Goal: Task Accomplishment & Management: Manage account settings

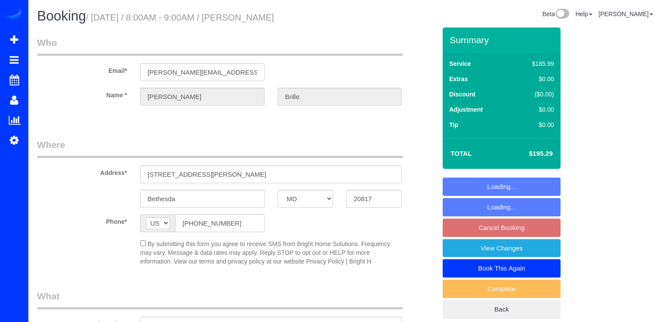
select select "MD"
select select "spot1"
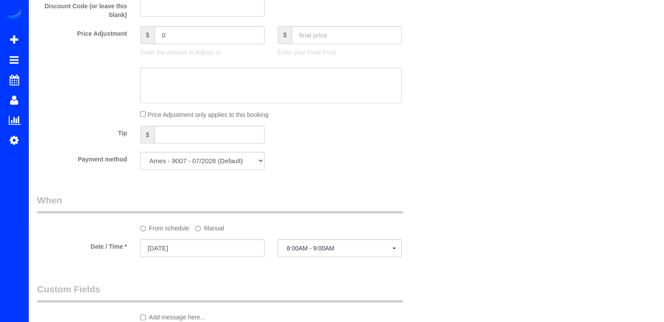
select select "object:663"
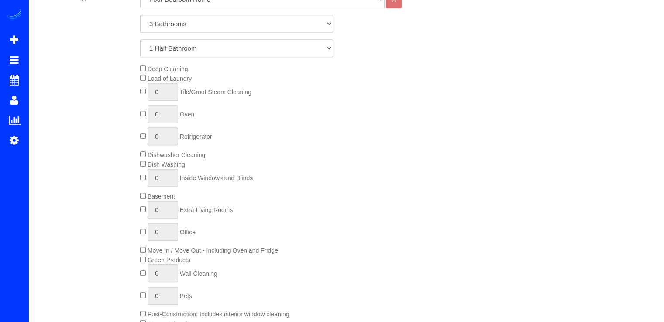
select select "3"
select select "1"
select select "object:804"
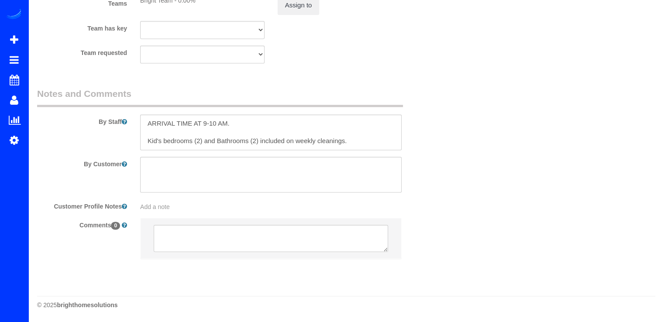
select select "spot18"
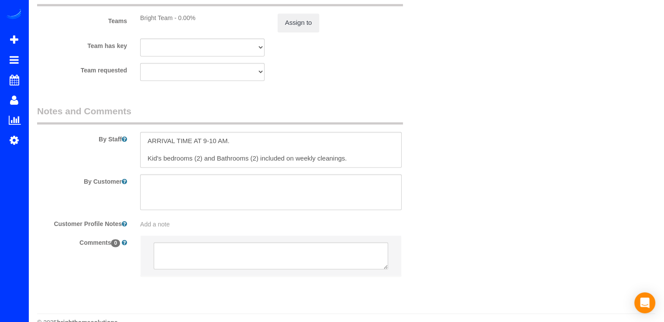
scroll to position [1209, 0]
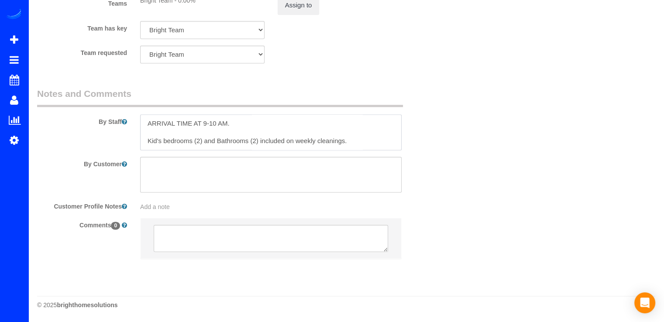
click at [232, 125] on textarea at bounding box center [270, 132] width 261 height 36
click at [198, 140] on textarea at bounding box center [270, 132] width 261 height 36
click at [204, 142] on textarea at bounding box center [270, 132] width 261 height 36
drag, startPoint x: 279, startPoint y: 141, endPoint x: 309, endPoint y: 142, distance: 30.1
click at [309, 142] on textarea at bounding box center [270, 132] width 261 height 36
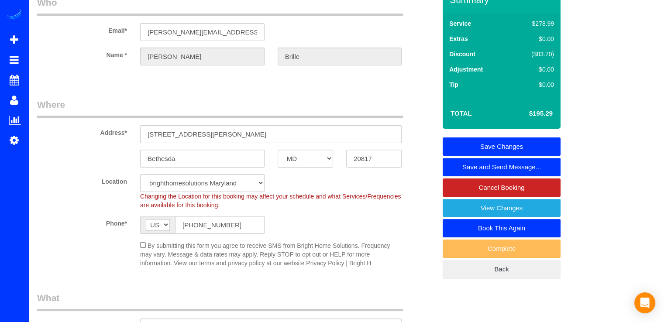
scroll to position [0, 0]
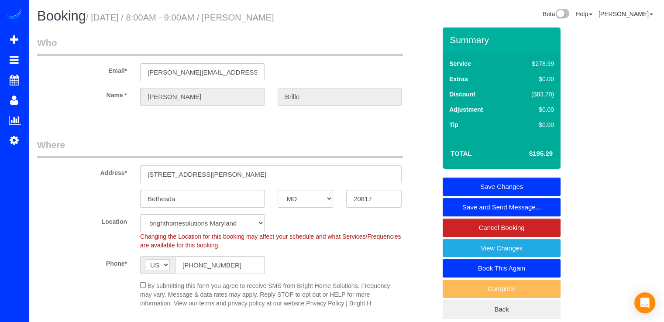
type textarea "ARRIVAL TIME AT 9-10 AM. Notas 9/10- Solo limpiar el segundo piso. Kid's bedroo…"
click at [485, 180] on link "Save Changes" at bounding box center [502, 187] width 118 height 18
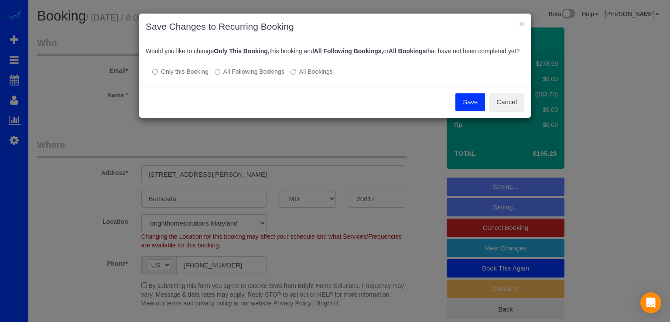
drag, startPoint x: 461, startPoint y: 108, endPoint x: 433, endPoint y: 101, distance: 28.8
click at [461, 108] on button "Save" at bounding box center [471, 102] width 30 height 18
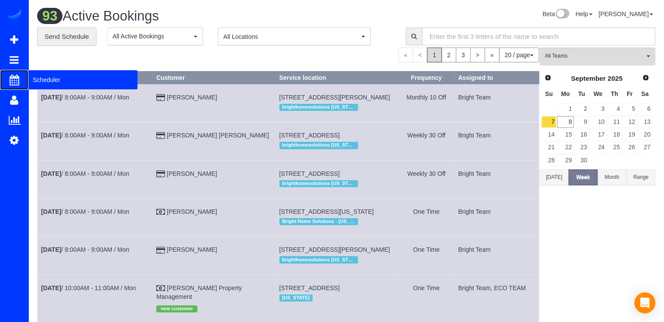
click at [34, 72] on span "Scheduler" at bounding box center [82, 80] width 109 height 20
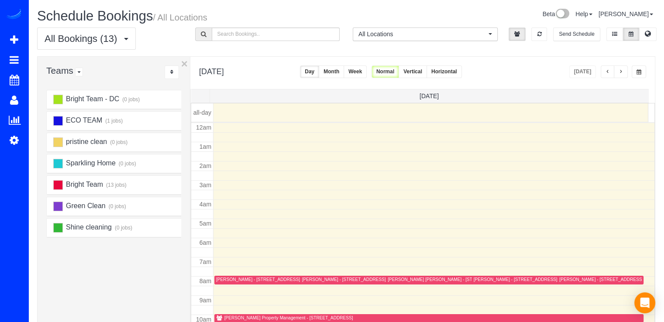
scroll to position [115, 0]
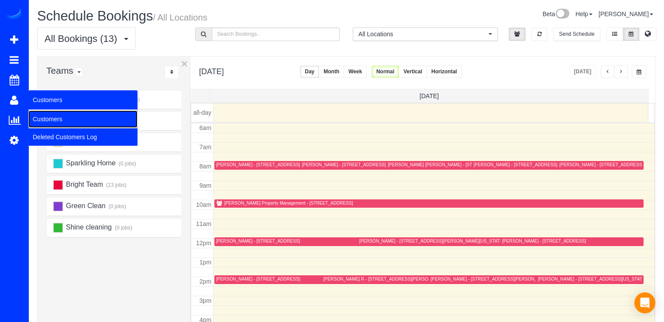
click at [41, 120] on link "Customers" at bounding box center [82, 118] width 109 height 17
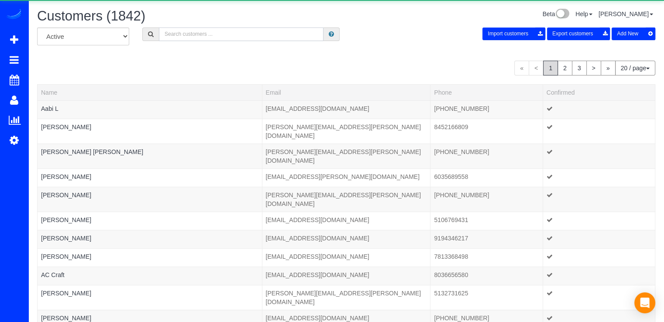
click at [223, 30] on input "text" at bounding box center [241, 34] width 165 height 14
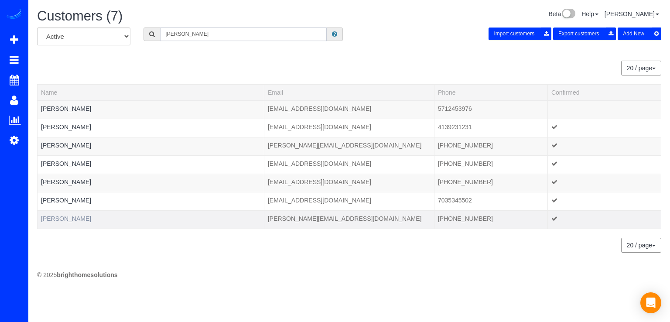
type input "[PERSON_NAME]"
click at [66, 218] on link "[PERSON_NAME]" at bounding box center [66, 218] width 50 height 7
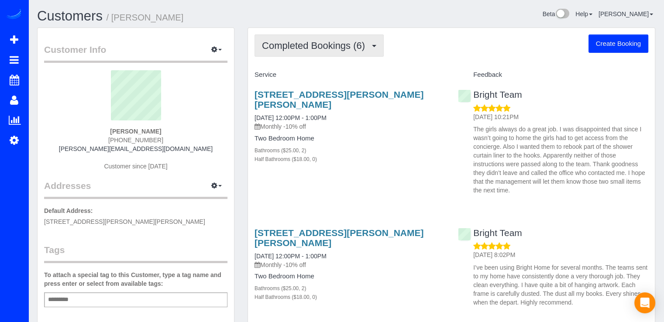
click at [299, 55] on button "Completed Bookings (6)" at bounding box center [318, 45] width 129 height 22
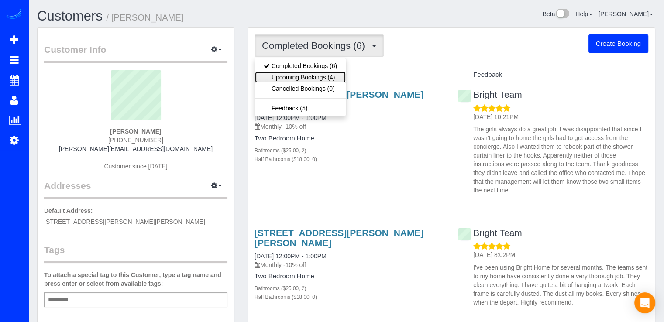
click at [302, 76] on link "Upcoming Bookings (4)" at bounding box center [300, 77] width 91 height 11
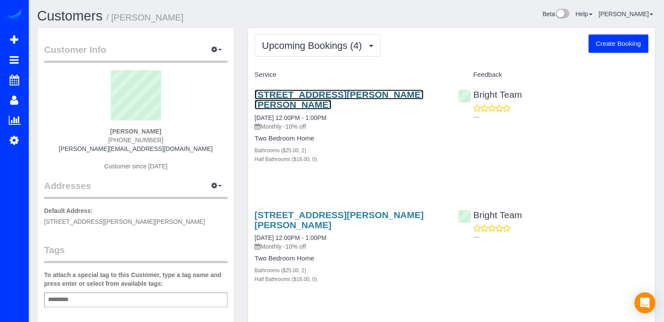
click at [287, 104] on link "[STREET_ADDRESS][PERSON_NAME][PERSON_NAME]" at bounding box center [338, 99] width 169 height 20
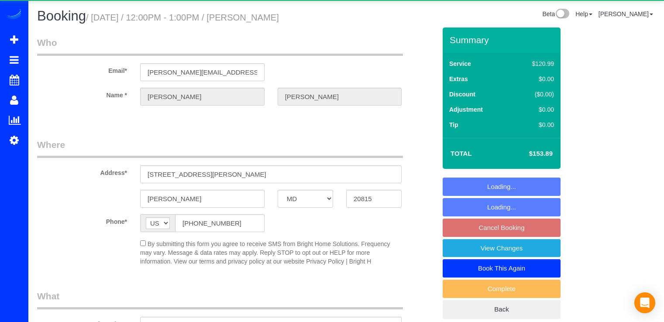
select select "MD"
select select "object:842"
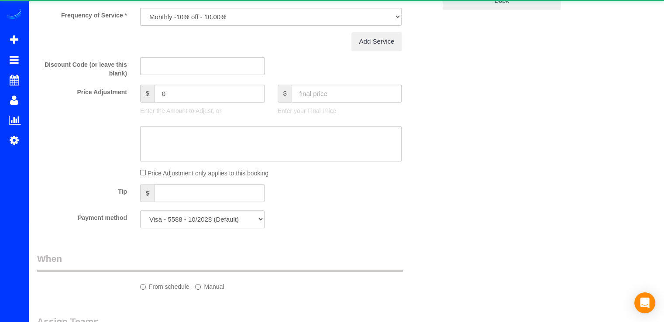
select select "2"
select select "spot3"
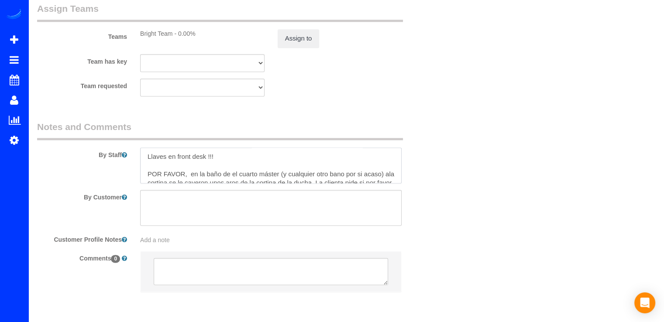
click at [143, 156] on textarea at bounding box center [270, 166] width 261 height 36
click at [310, 157] on textarea at bounding box center [270, 166] width 261 height 36
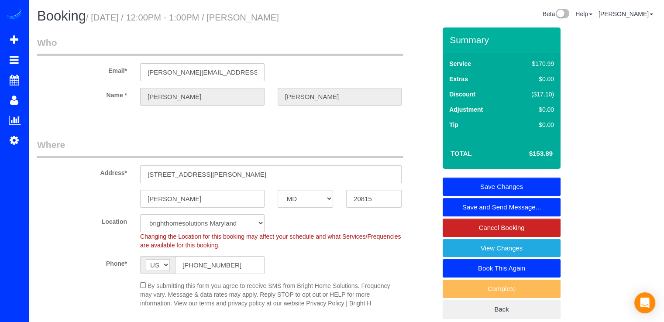
type textarea "Notas 9/10- Por favor perdir las llaves en front desk !!! Y no llamar ala clien…"
click at [495, 181] on link "Save Changes" at bounding box center [502, 187] width 118 height 18
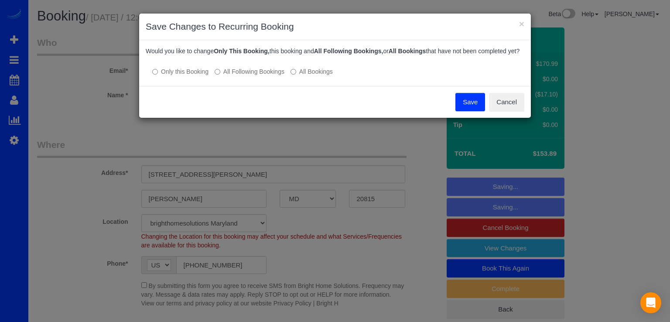
click at [465, 111] on button "Save" at bounding box center [471, 102] width 30 height 18
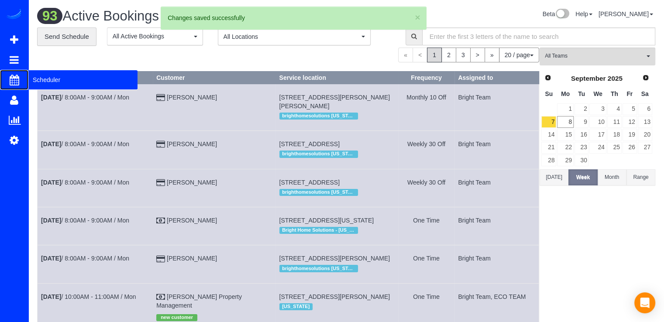
click at [42, 80] on span "Scheduler" at bounding box center [82, 80] width 109 height 20
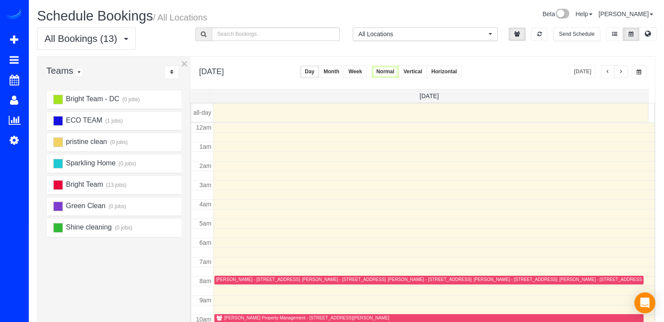
scroll to position [115, 0]
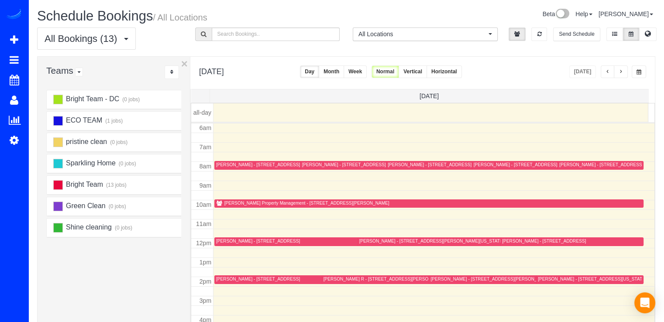
click at [626, 71] on button "button" at bounding box center [621, 71] width 14 height 13
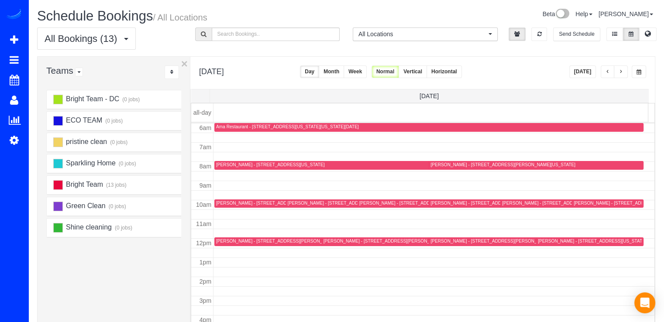
click at [626, 70] on button "button" at bounding box center [621, 71] width 14 height 13
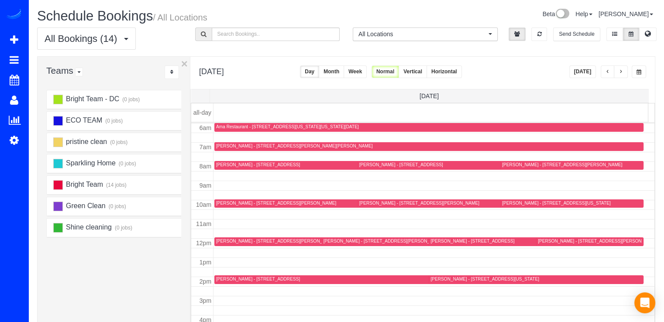
click at [626, 70] on button "button" at bounding box center [621, 71] width 14 height 13
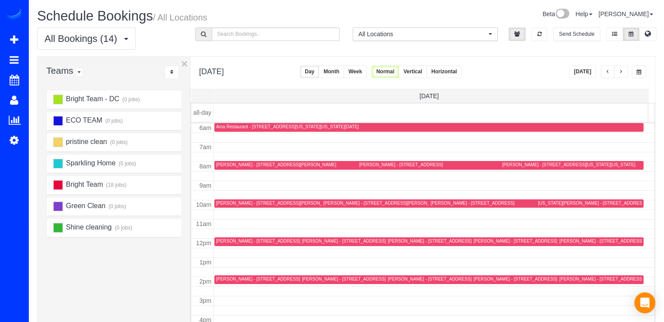
click at [626, 70] on button "button" at bounding box center [621, 71] width 14 height 13
click at [606, 72] on span "button" at bounding box center [607, 71] width 4 height 5
click at [606, 79] on div "Thursday, Sep 11, 2025 Today Day Month Week Normal Vertical Horizontal" at bounding box center [422, 73] width 464 height 32
click at [606, 76] on button "button" at bounding box center [608, 71] width 14 height 13
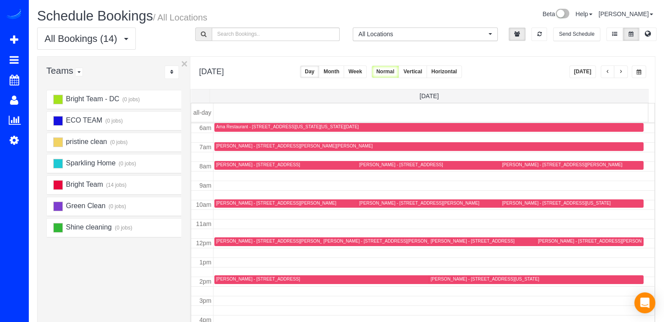
click at [605, 77] on button "button" at bounding box center [608, 71] width 14 height 13
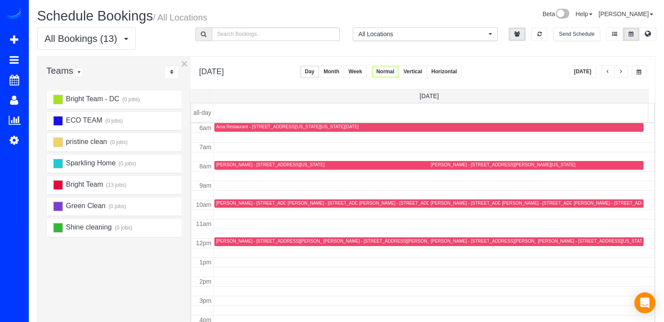
click at [606, 76] on button "button" at bounding box center [608, 71] width 14 height 13
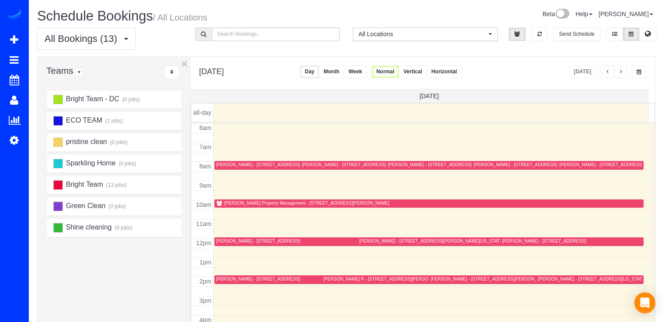
click at [237, 202] on div "[PERSON_NAME] Property Management - [STREET_ADDRESS]" at bounding box center [306, 203] width 165 height 6
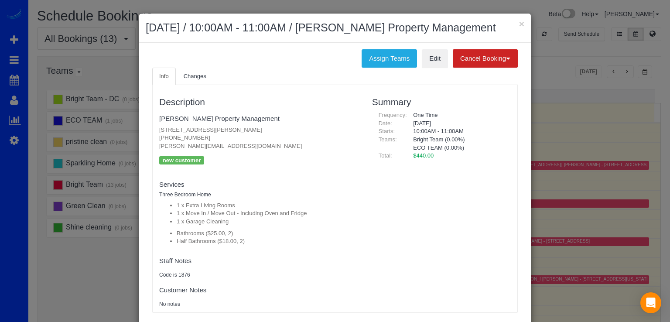
click at [179, 113] on fieldset "Richey Property Management 43384 Livery Square, Ashburn, VA 20147 (703) 721-720…" at bounding box center [259, 142] width 200 height 62
click at [177, 115] on link "[PERSON_NAME] Property Management" at bounding box center [219, 118] width 120 height 7
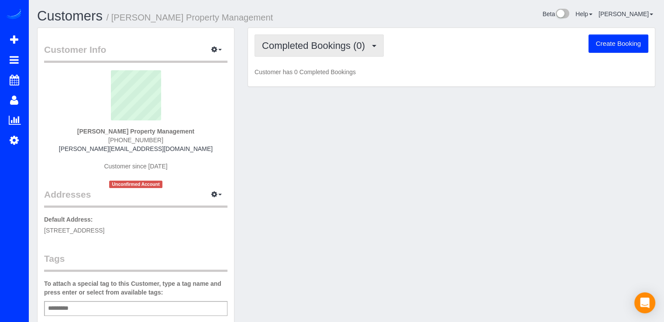
click at [349, 50] on button "Completed Bookings (0)" at bounding box center [318, 45] width 129 height 22
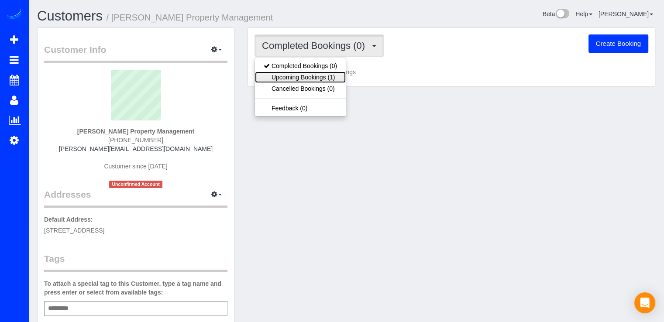
click at [343, 76] on link "Upcoming Bookings (1)" at bounding box center [300, 77] width 91 height 11
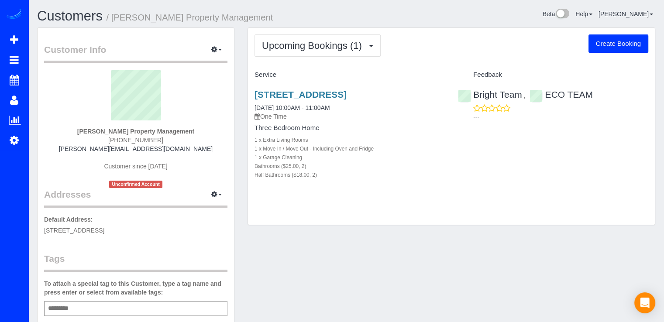
click at [611, 48] on button "Create Booking" at bounding box center [618, 43] width 60 height 18
select select "VA"
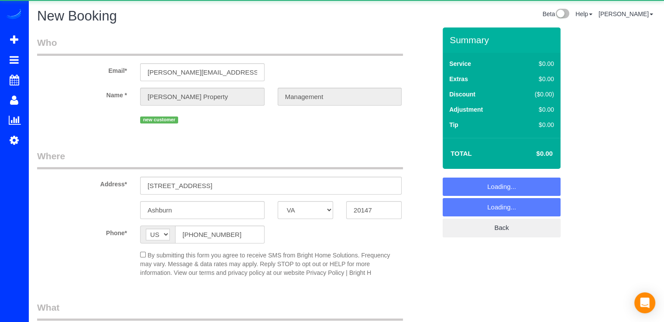
select select "object:951"
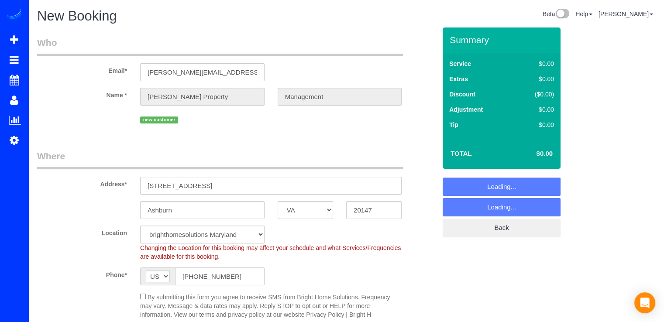
select select "3"
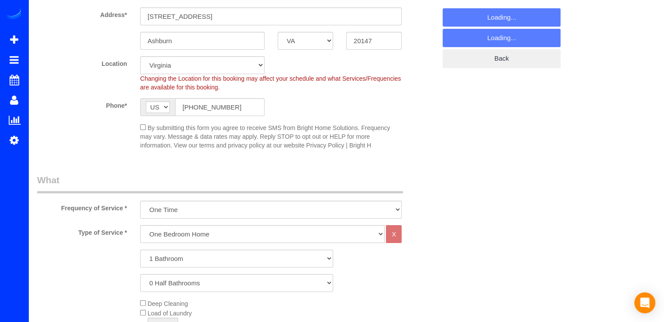
select select "object:1049"
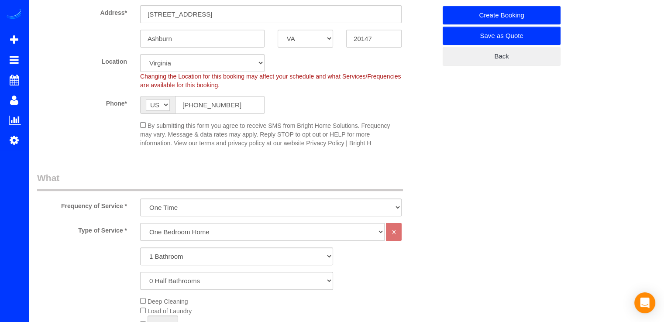
scroll to position [87, 0]
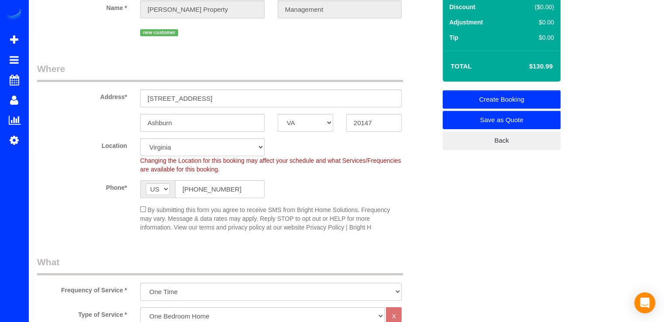
click at [221, 99] on fieldset "Where Address* 43384 Livery Square Ashburn AK AL AR AZ CA CO CT DC DE FL GA HI …" at bounding box center [236, 150] width 399 height 176
drag, startPoint x: 221, startPoint y: 100, endPoint x: 131, endPoint y: 107, distance: 90.2
click at [135, 106] on div "43384 Livery Square" at bounding box center [271, 98] width 275 height 18
paste input "We hope it’s not too late, as we’d like to stop by tomorrow to complete it. The…"
type input "We hope it’s not too late, as we’d like to stop by tomorrow to complete it. The…"
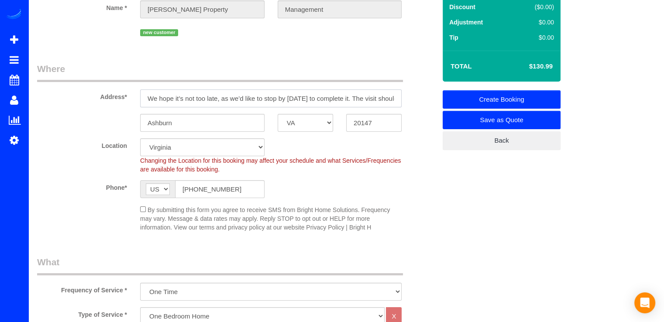
scroll to position [0, 478]
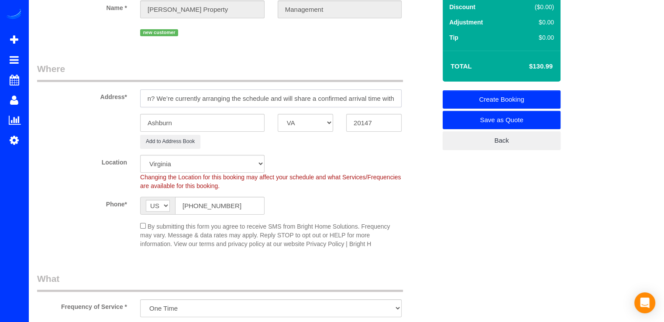
click at [369, 99] on input "We hope it’s not too late, as we’d like to stop by tomorrow to complete it. The…" at bounding box center [270, 98] width 261 height 18
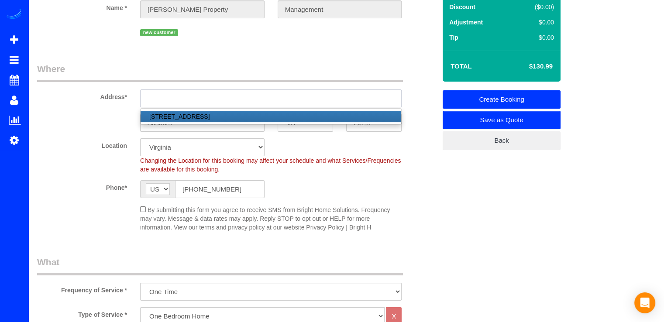
paste input "305 N. Emerson Street, Arlington, VA 22203"
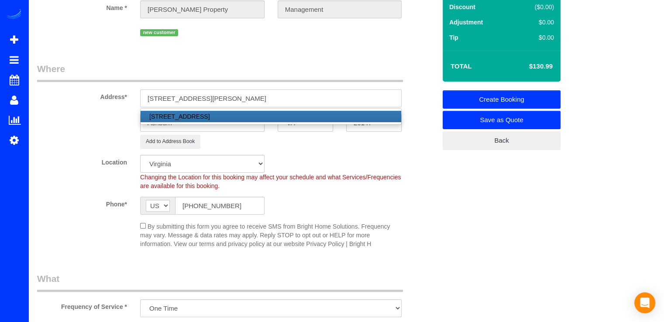
type input "305 N. Emerson Street, Arlington, VA 22203"
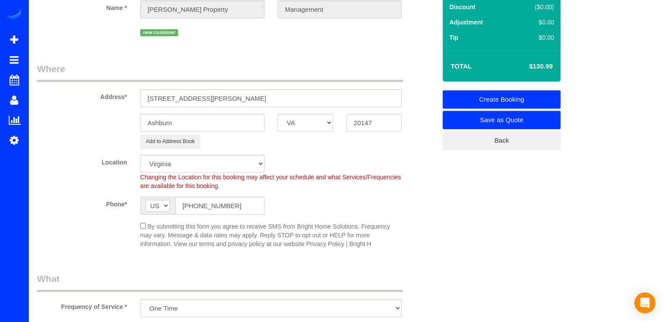
click at [346, 141] on div "Add to Address Book" at bounding box center [271, 142] width 275 height 14
drag, startPoint x: 383, startPoint y: 124, endPoint x: 356, endPoint y: 124, distance: 27.5
click at [356, 124] on input "20147" at bounding box center [373, 123] width 55 height 18
type input "22203"
drag, startPoint x: 241, startPoint y: 122, endPoint x: 113, endPoint y: 124, distance: 127.0
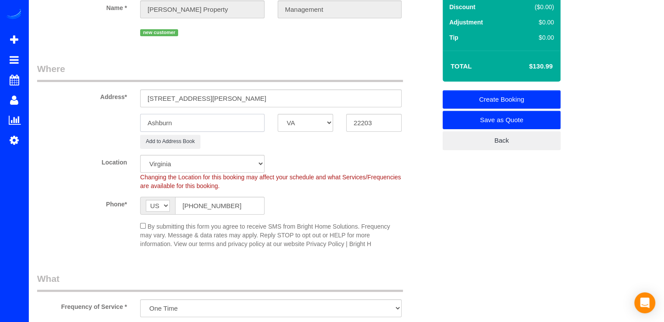
click at [113, 124] on div "Ashburn AK AL AR AZ CA CO CT DC DE FL GA HI IA ID IL IN KS KY LA MA MD ME MI MN…" at bounding box center [237, 123] width 412 height 18
type input "Arlington"
drag, startPoint x: 293, startPoint y: 93, endPoint x: 217, endPoint y: 100, distance: 77.1
click at [217, 100] on input "305 N. Emerson Street, Arlington, VA 22203" at bounding box center [270, 98] width 261 height 18
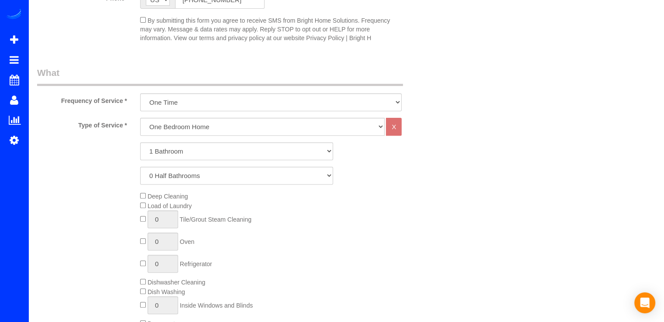
scroll to position [306, 0]
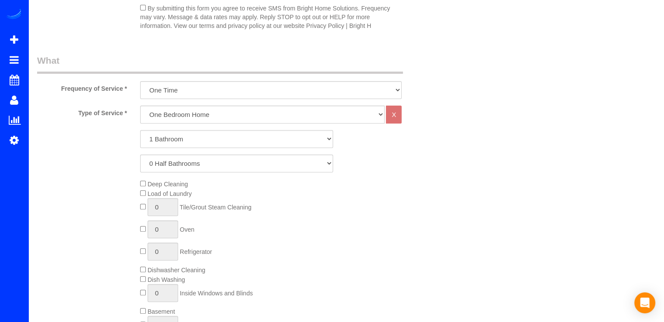
type input "305 N. Emerson Street"
click at [173, 116] on select "One Bedroom Home Two Bedroom Home Three Bedroom Home Four Bedroom Home Five Bed…" at bounding box center [262, 115] width 244 height 18
select select "256"
click at [140, 106] on select "One Bedroom Home Two Bedroom Home Three Bedroom Home Four Bedroom Home Five Bed…" at bounding box center [262, 115] width 244 height 18
drag, startPoint x: 174, startPoint y: 141, endPoint x: 175, endPoint y: 147, distance: 5.9
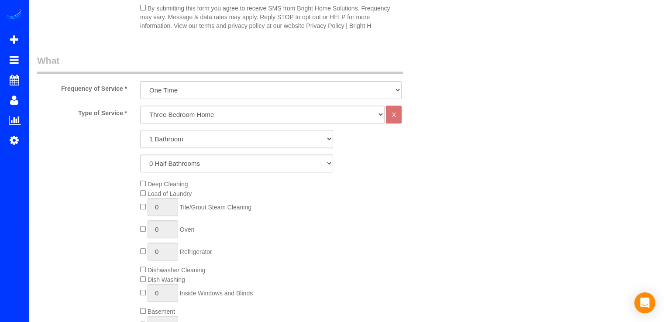
click at [173, 141] on select "1 Bathroom 2 Bathrooms 3 Bathrooms 4 Bathrooms 5 Bathrooms 6 Bathrooms 7 Bathro…" at bounding box center [236, 139] width 193 height 18
select select "2"
click at [140, 130] on select "1 Bathroom 2 Bathrooms 3 Bathrooms 4 Bathrooms 5 Bathrooms 6 Bathrooms 7 Bathro…" at bounding box center [236, 139] width 193 height 18
click at [190, 155] on select "0 Half Bathrooms 1 Half Bathroom 2 Half Bathrooms 3 Half Bathrooms 4 Half Bathr…" at bounding box center [236, 164] width 193 height 18
click at [140, 155] on select "0 Half Bathrooms 1 Half Bathroom 2 Half Bathrooms 3 Half Bathrooms 4 Half Bathr…" at bounding box center [236, 164] width 193 height 18
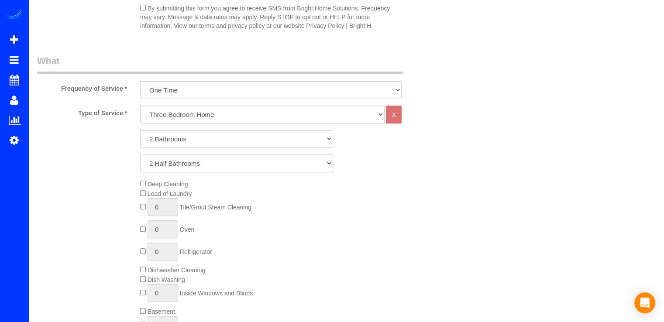
click at [185, 166] on select "0 Half Bathrooms 1 Half Bathroom 2 Half Bathrooms 3 Half Bathrooms 4 Half Bathr…" at bounding box center [236, 164] width 193 height 18
select select "0"
click at [140, 155] on select "0 Half Bathrooms 1 Half Bathroom 2 Half Bathrooms 3 Half Bathrooms 4 Half Bathr…" at bounding box center [236, 164] width 193 height 18
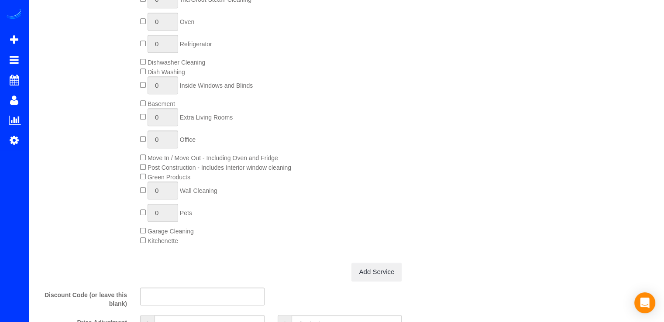
scroll to position [524, 0]
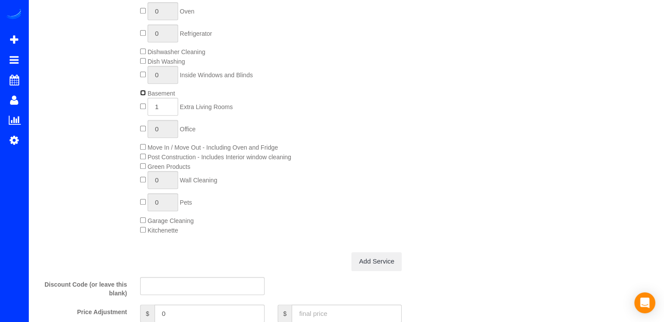
click at [145, 95] on span "Basement" at bounding box center [157, 93] width 35 height 7
type input "0"
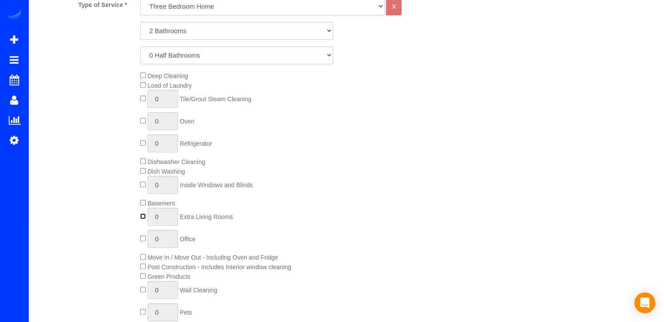
scroll to position [436, 0]
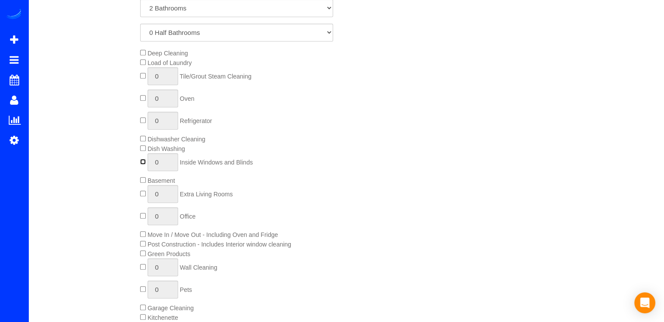
type input "1"
click at [162, 163] on input "1" at bounding box center [163, 162] width 31 height 18
type input "15"
click at [357, 170] on div "Deep Cleaning Load of Laundry 0 Tile/Grout Steam Cleaning 0 Oven 0 Refrigerator…" at bounding box center [288, 185] width 309 height 274
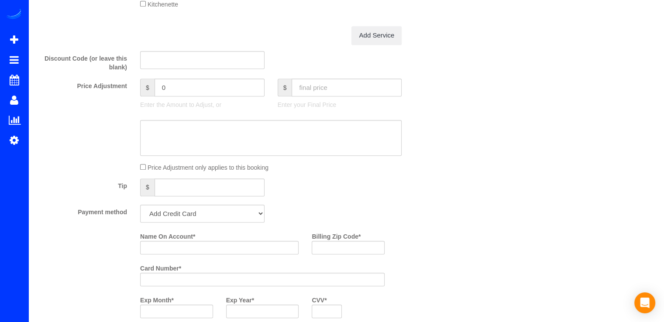
scroll to position [698, 0]
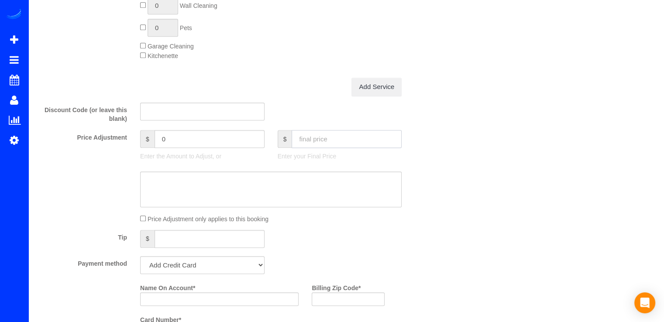
click at [335, 145] on input "text" at bounding box center [347, 139] width 110 height 18
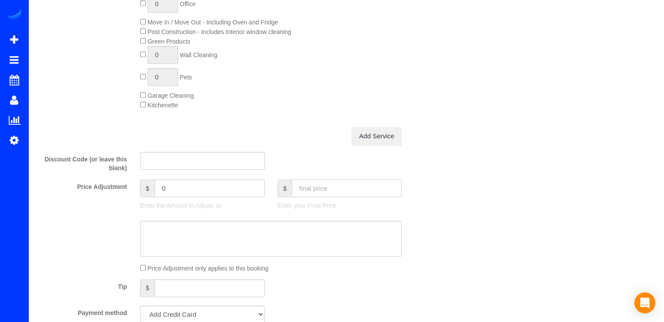
scroll to position [655, 0]
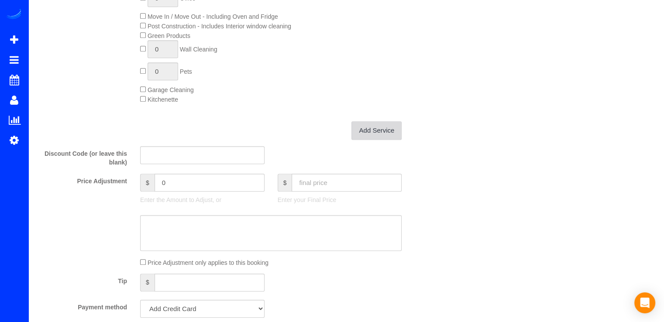
click at [390, 131] on link "Add Service" at bounding box center [376, 130] width 50 height 18
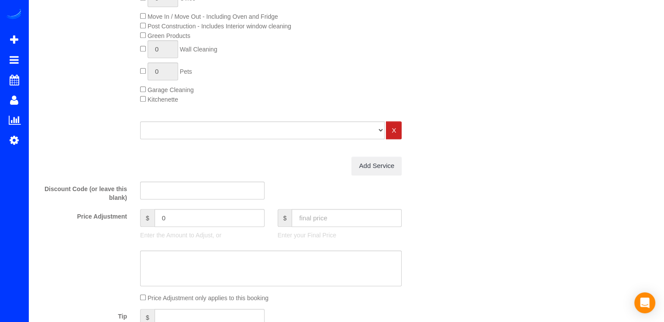
click at [359, 139] on div "One Bedroom Home Two Bedroom Home Three Bedroom Home Four Bedroom Home Five Bed…" at bounding box center [236, 138] width 399 height 35
click at [357, 137] on select "One Bedroom Home Two Bedroom Home Three Bedroom Home Four Bedroom Home Five Bed…" at bounding box center [262, 130] width 244 height 18
select select "125"
click at [140, 124] on select "One Bedroom Home Two Bedroom Home Three Bedroom Home Four Bedroom Home Five Bed…" at bounding box center [262, 130] width 244 height 18
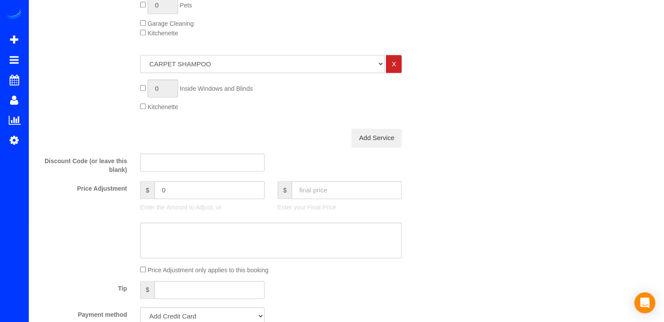
scroll to position [786, 0]
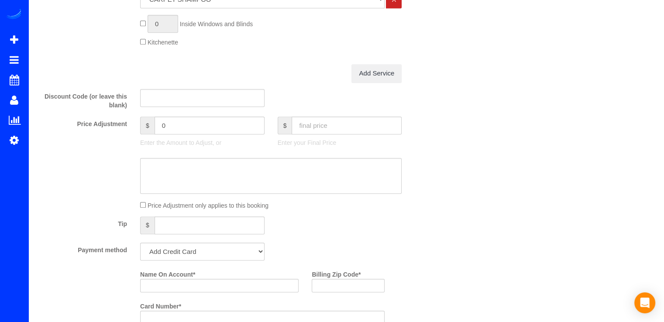
click at [503, 169] on div "Who Email* geoff@richeypm.com Name * Richey Property Management new customer Wh…" at bounding box center [346, 66] width 618 height 1648
click at [243, 261] on select "Add Credit Card Cash Check Paypal" at bounding box center [202, 252] width 124 height 18
select select "string:check"
click at [140, 245] on select "Add Credit Card Cash Check Paypal" at bounding box center [202, 252] width 124 height 18
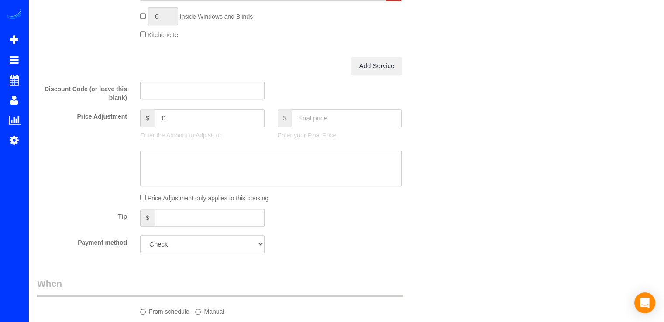
scroll to position [1048, 0]
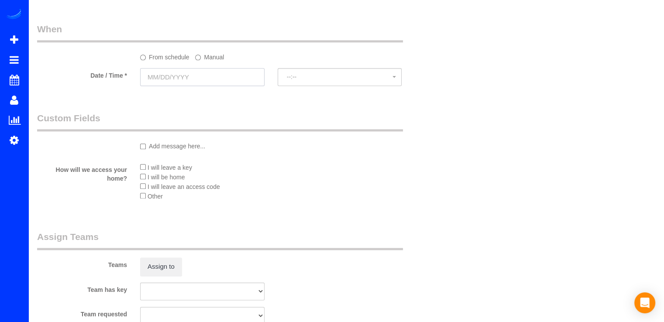
click at [217, 74] on input "text" at bounding box center [202, 77] width 124 height 18
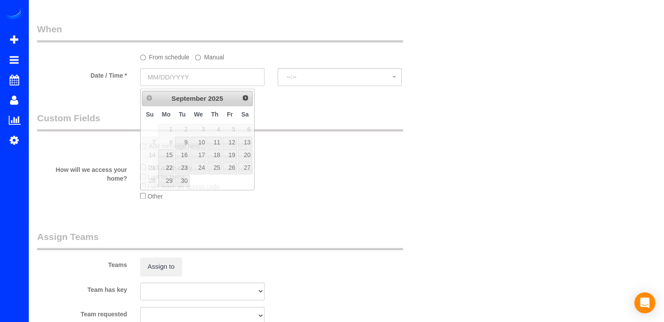
click at [207, 59] on label "Manual" at bounding box center [209, 56] width 29 height 12
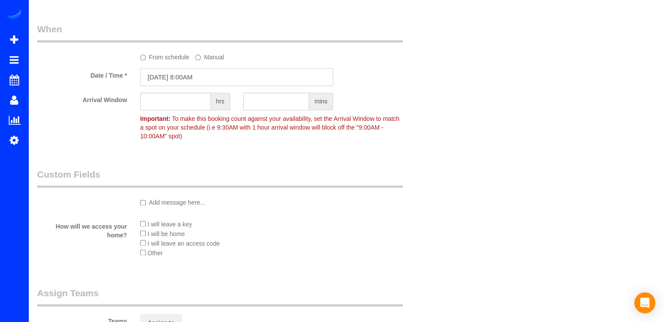
click at [186, 82] on input "09/08/2025 8:00AM" at bounding box center [236, 77] width 193 height 18
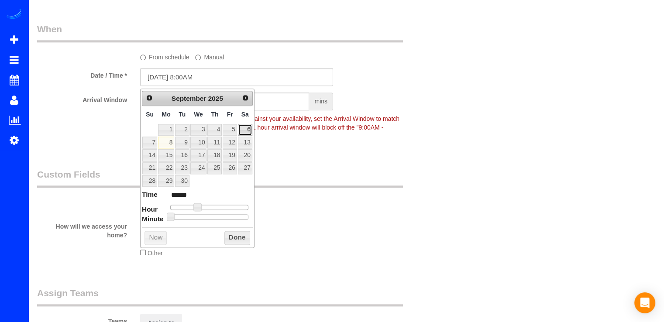
click at [245, 133] on link "6" at bounding box center [245, 130] width 14 height 12
type input "09/06/2025 8:00AM"
click at [241, 234] on button "Done" at bounding box center [237, 238] width 26 height 14
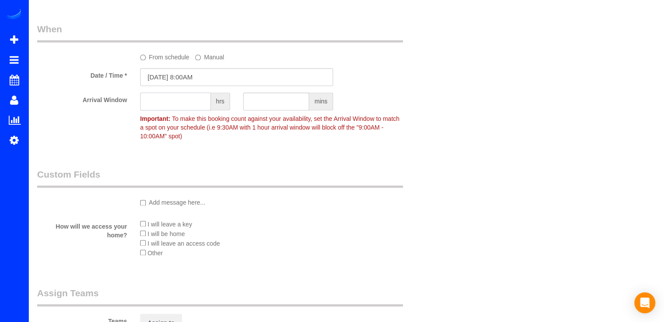
click at [196, 110] on input "text" at bounding box center [175, 102] width 71 height 18
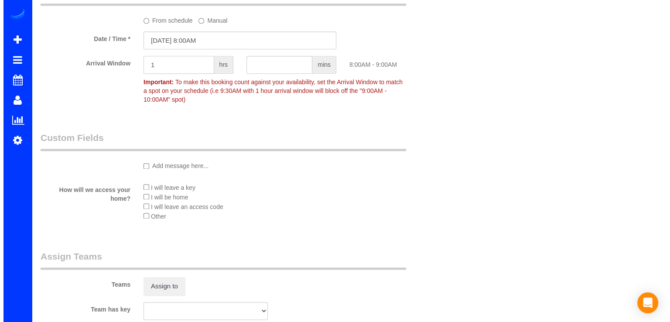
scroll to position [1135, 0]
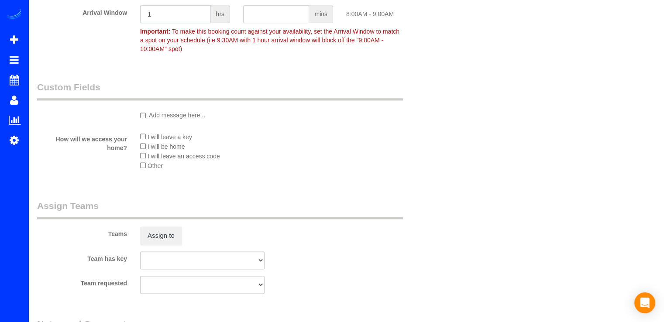
type input "1"
click at [165, 234] on button "Assign to" at bounding box center [161, 236] width 42 height 18
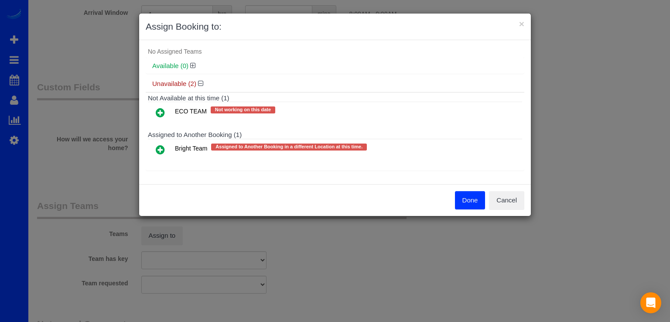
click at [157, 151] on icon at bounding box center [160, 149] width 9 height 10
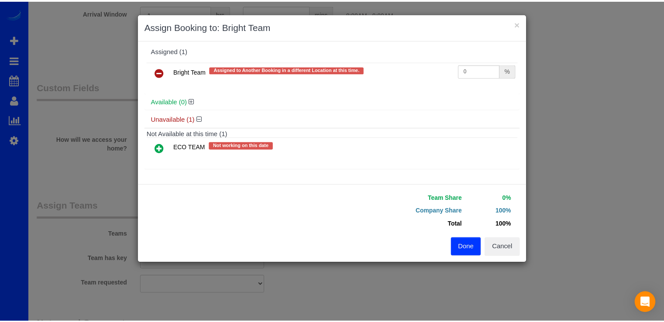
scroll to position [2, 0]
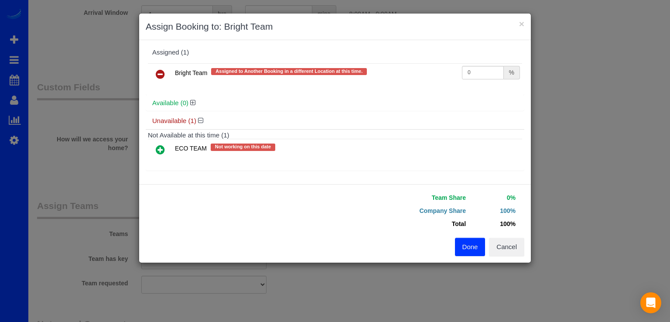
click at [465, 253] on button "Done" at bounding box center [470, 247] width 31 height 18
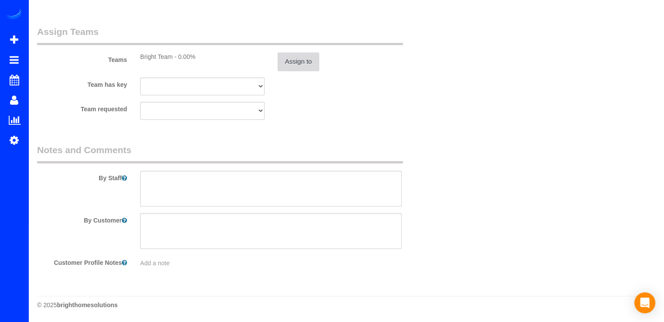
scroll to position [1309, 0]
click at [165, 189] on textarea at bounding box center [270, 189] width 261 height 36
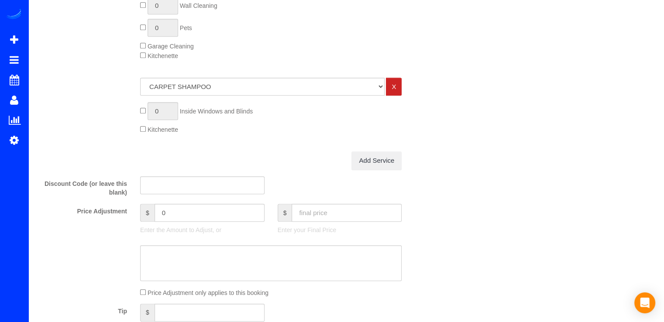
scroll to position [742, 0]
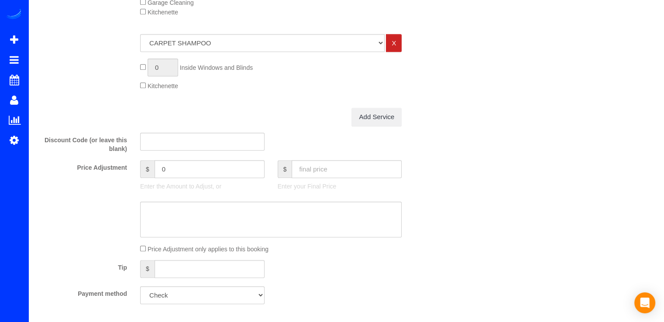
type textarea "Junk removal included."
click at [327, 173] on input "text" at bounding box center [347, 169] width 110 height 18
type input "1480"
type input "924.01"
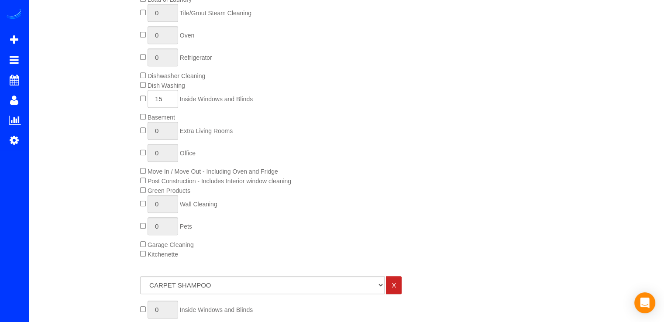
scroll to position [480, 0]
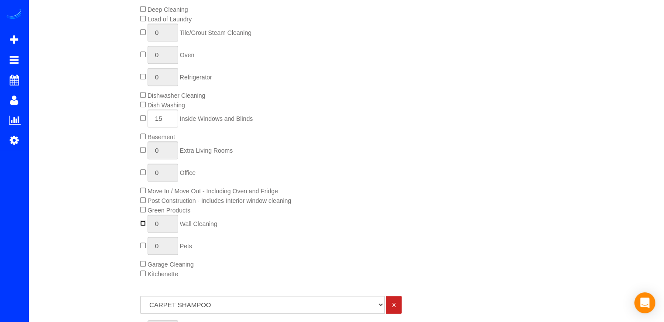
type input "1"
click at [161, 225] on input "1" at bounding box center [163, 224] width 31 height 18
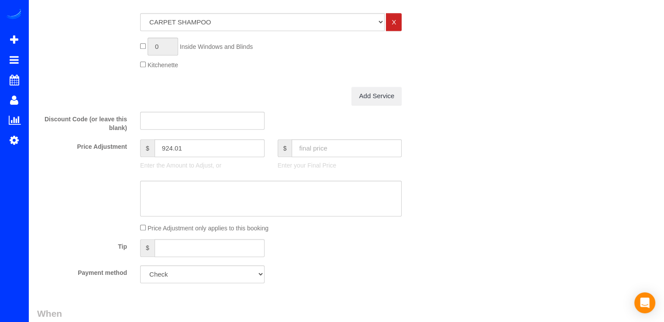
scroll to position [829, 0]
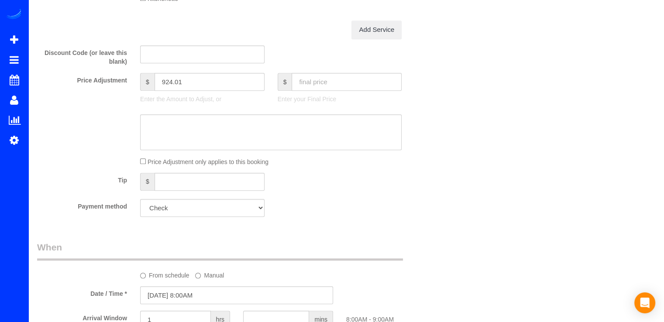
type input "10"
click at [328, 90] on input "text" at bounding box center [347, 82] width 110 height 18
type input "1480"
type input "674.01"
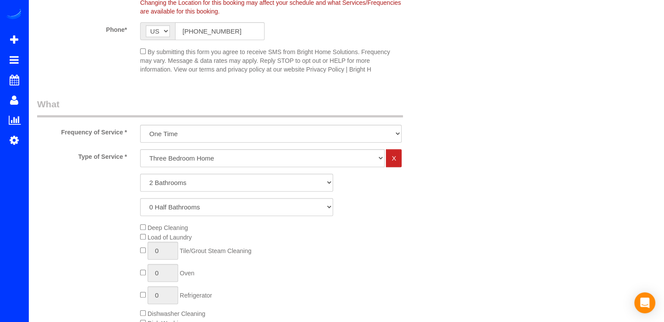
scroll to position [44, 0]
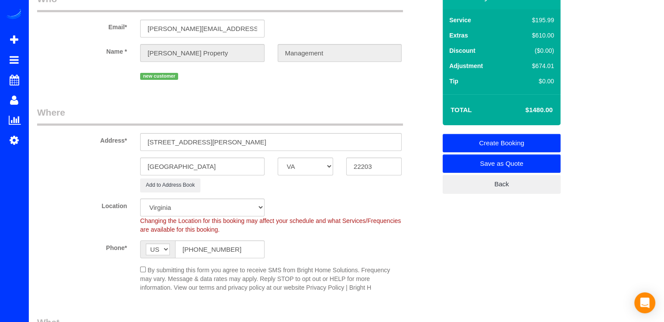
click at [482, 141] on link "Create Booking" at bounding box center [502, 143] width 118 height 18
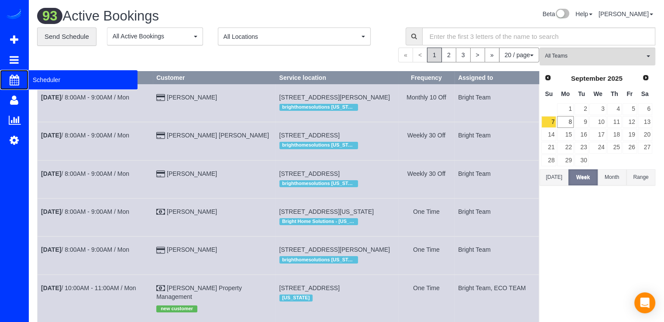
click at [41, 83] on span "Scheduler" at bounding box center [82, 80] width 109 height 20
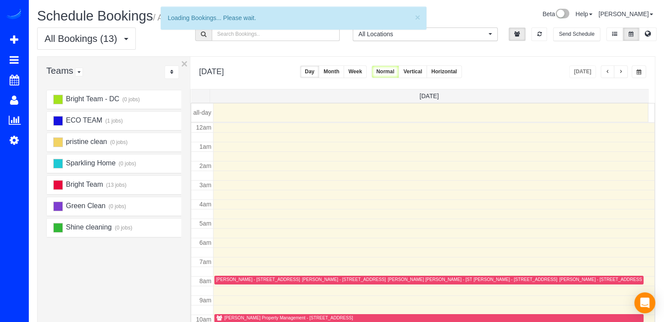
scroll to position [115, 0]
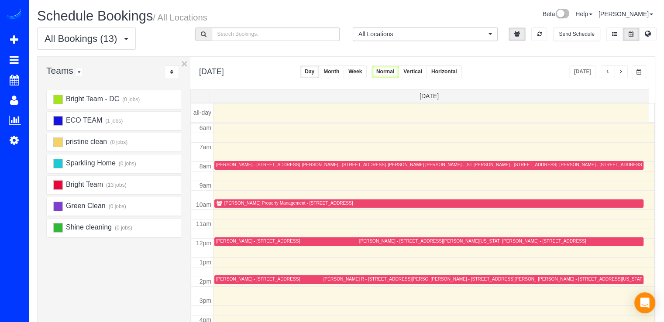
click at [608, 72] on span "button" at bounding box center [607, 71] width 4 height 5
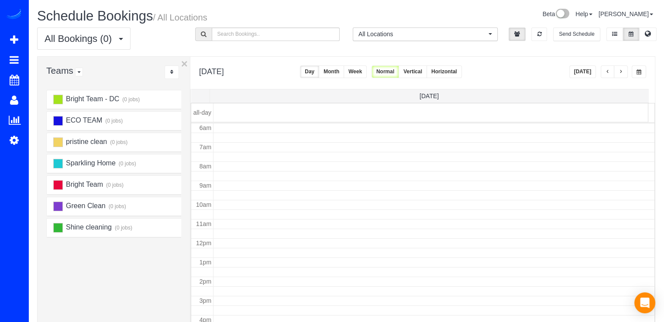
click at [607, 72] on span "button" at bounding box center [607, 71] width 4 height 5
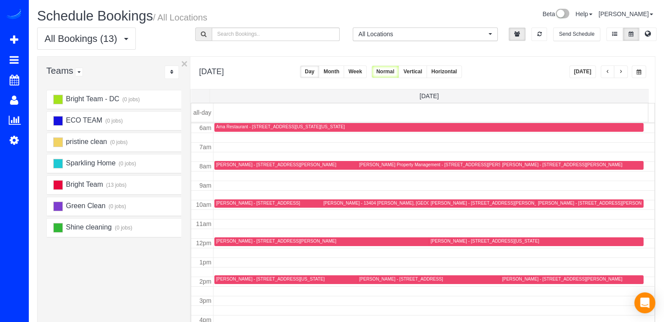
click at [607, 72] on span "button" at bounding box center [607, 71] width 4 height 5
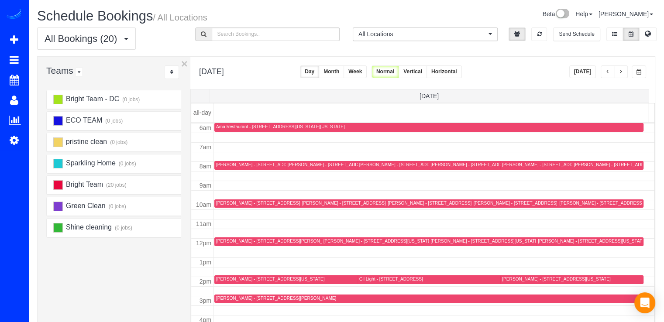
click at [621, 72] on span "button" at bounding box center [621, 71] width 4 height 5
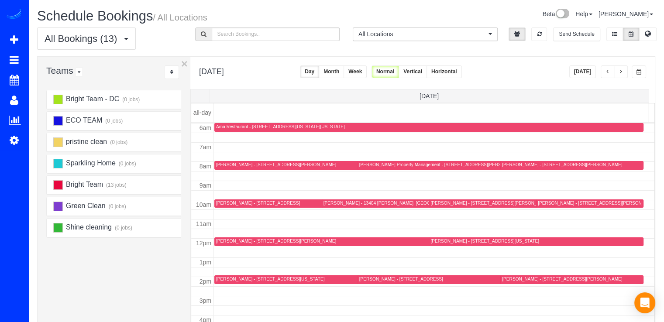
click at [377, 168] on div "Richey Property Management - 305 N. Emerson Street, Arlington, VA 22203" at bounding box center [496, 165] width 274 height 7
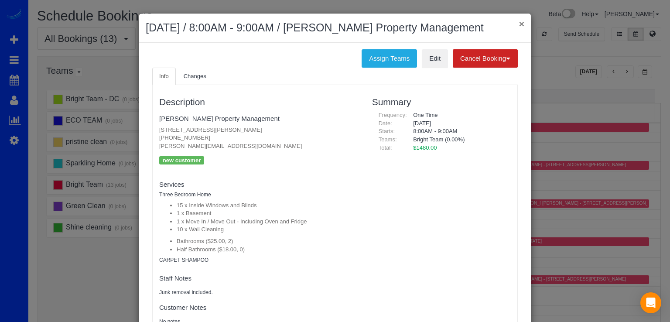
click at [520, 23] on button "×" at bounding box center [521, 23] width 5 height 9
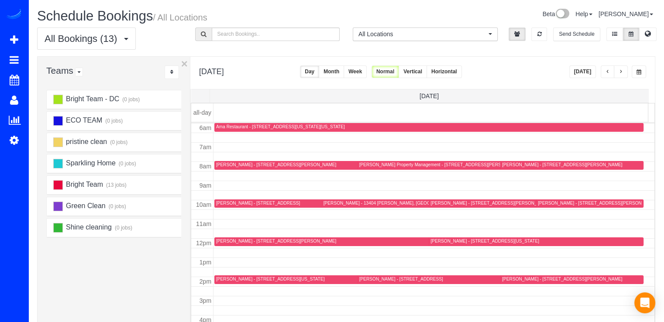
click at [621, 67] on button "button" at bounding box center [621, 71] width 14 height 13
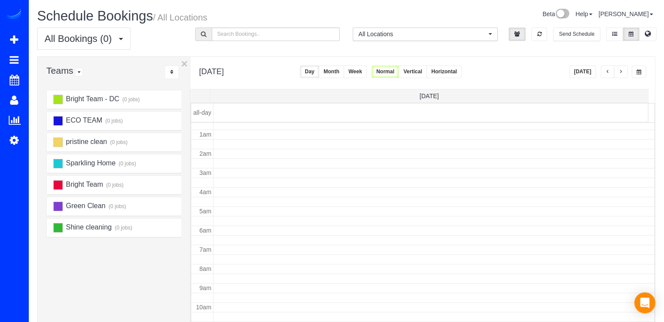
scroll to position [0, 0]
click at [585, 69] on button "[DATE]" at bounding box center [582, 71] width 27 height 13
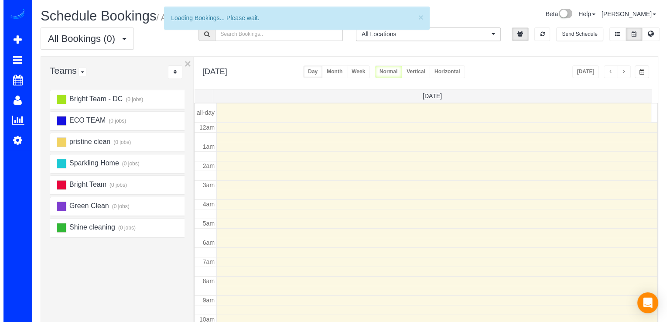
scroll to position [115, 0]
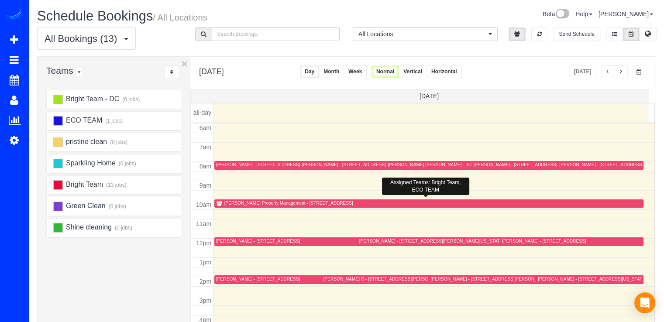
click at [235, 203] on div "[PERSON_NAME] Property Management - [STREET_ADDRESS]" at bounding box center [288, 203] width 129 height 6
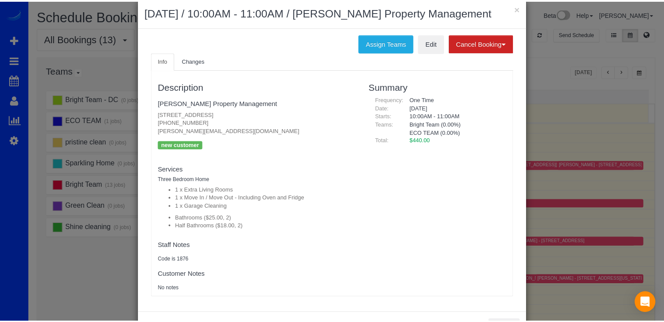
scroll to position [0, 0]
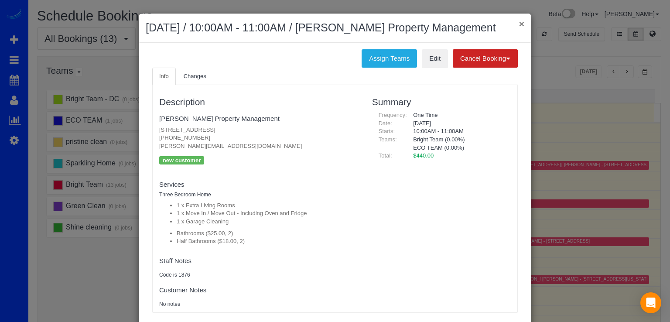
click at [521, 26] on button "×" at bounding box center [521, 23] width 5 height 9
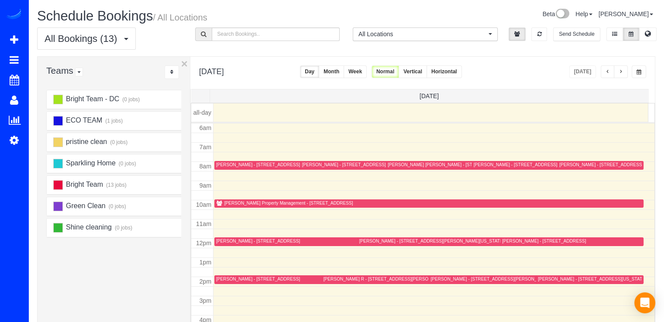
drag, startPoint x: 621, startPoint y: 75, endPoint x: 616, endPoint y: 74, distance: 4.8
click at [620, 75] on button "button" at bounding box center [621, 71] width 14 height 13
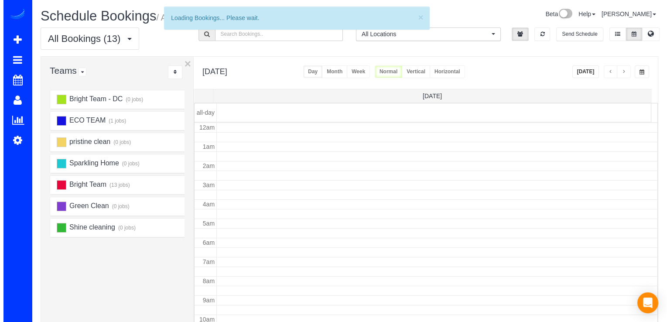
scroll to position [115, 0]
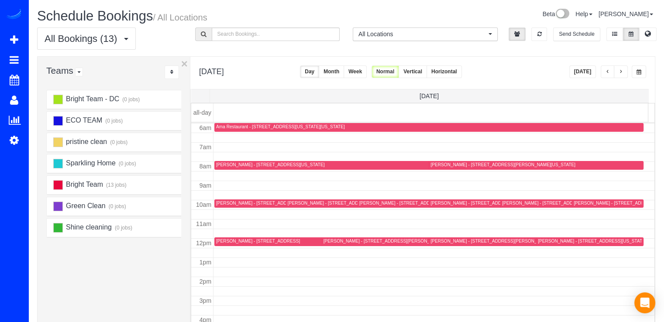
click at [230, 206] on div at bounding box center [281, 203] width 134 height 9
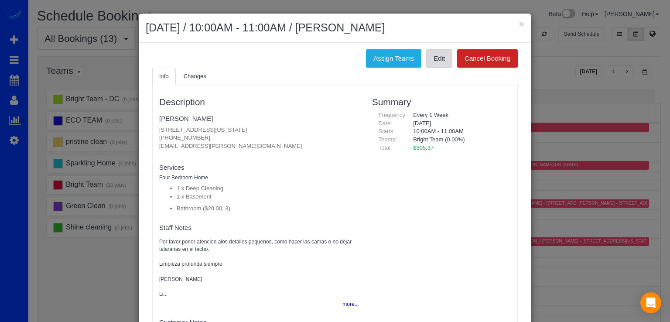
click at [436, 53] on link "Edit" at bounding box center [439, 58] width 26 height 18
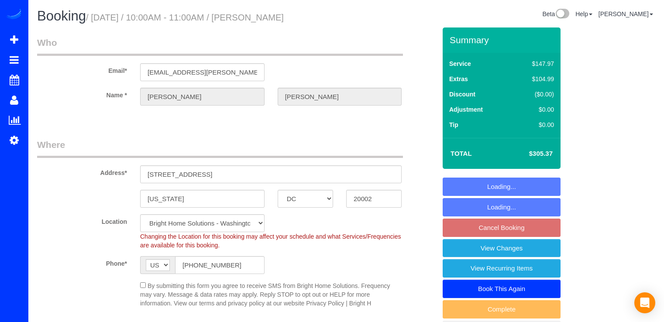
select select "DC"
select select "3"
select select "string:fspay"
select select "spot22"
select select "7"
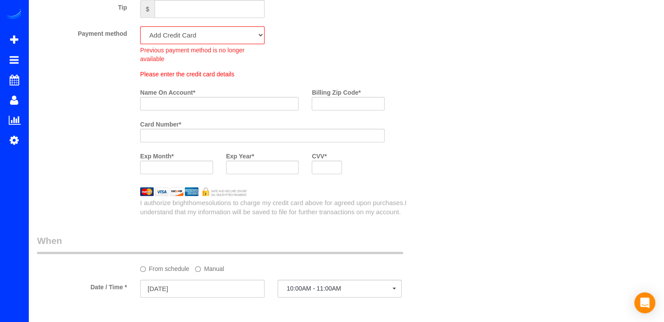
scroll to position [611, 0]
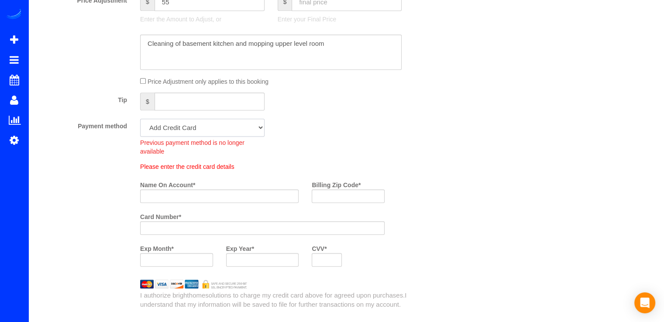
click at [220, 134] on select "Visa - 4097 - 06/2030 (Default) Add Credit Card ─────────────── Cash Check Payp…" at bounding box center [202, 128] width 124 height 18
click at [356, 141] on div "Payment method Visa - 4097 - 06/2030 (Default) Add Credit Card ─────────────── …" at bounding box center [237, 137] width 412 height 37
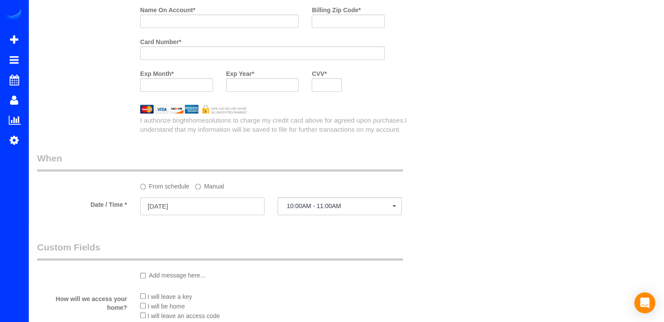
scroll to position [873, 0]
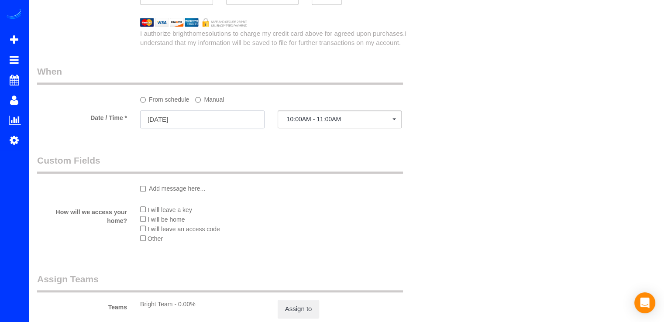
click at [175, 121] on input "09/09/2025" at bounding box center [202, 119] width 124 height 18
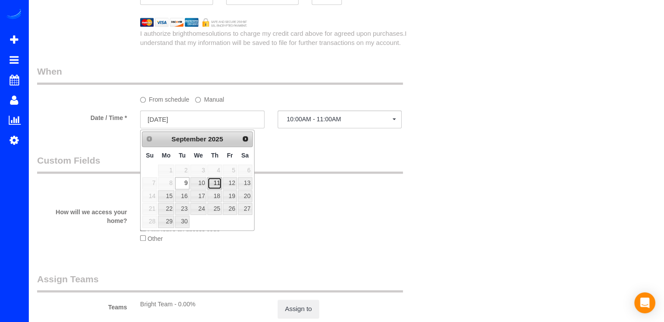
click at [217, 182] on link "11" at bounding box center [214, 183] width 14 height 12
type input "09/11/2025"
select select "spot29"
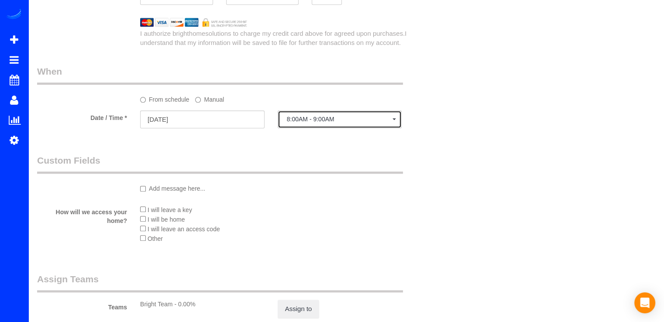
click at [300, 121] on span "8:00AM - 9:00AM" at bounding box center [340, 119] width 106 height 7
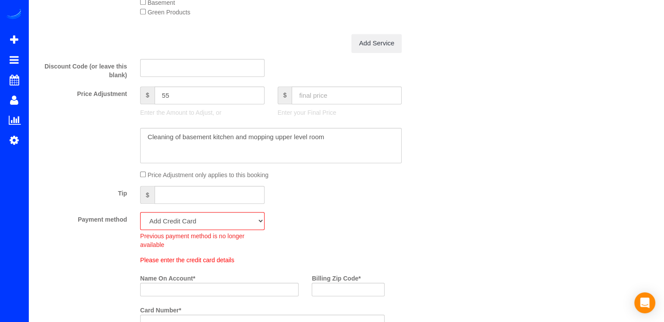
scroll to position [567, 0]
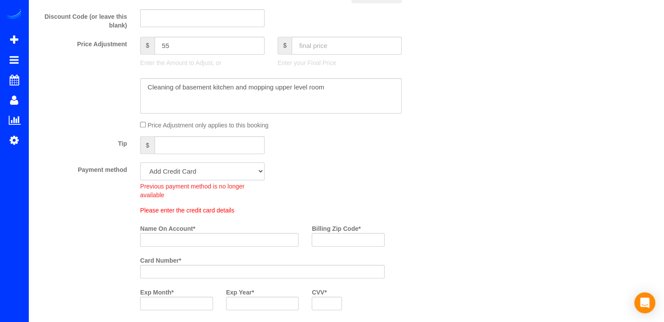
click at [175, 176] on select "Visa - 4097 - 06/2030 (Default) Add Credit Card ─────────────── Cash Check Payp…" at bounding box center [202, 171] width 124 height 18
select select "string:check"
click at [140, 164] on select "Visa - 4097 - 06/2030 (Default) Add Credit Card ─────────────── Cash Check Payp…" at bounding box center [202, 171] width 124 height 18
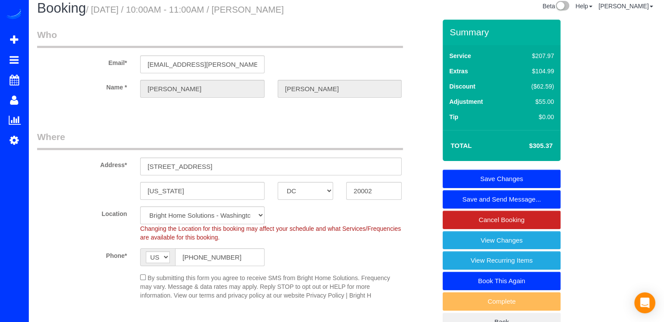
scroll to position [0, 0]
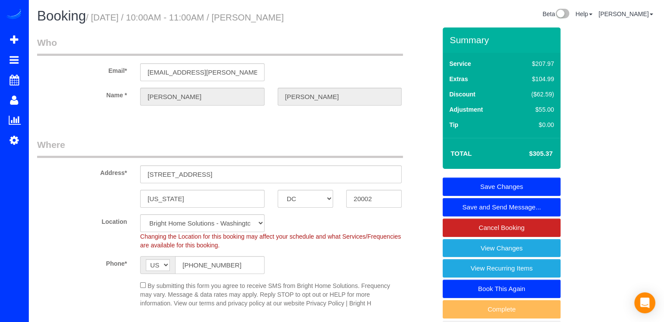
click at [520, 182] on link "Save Changes" at bounding box center [502, 187] width 118 height 18
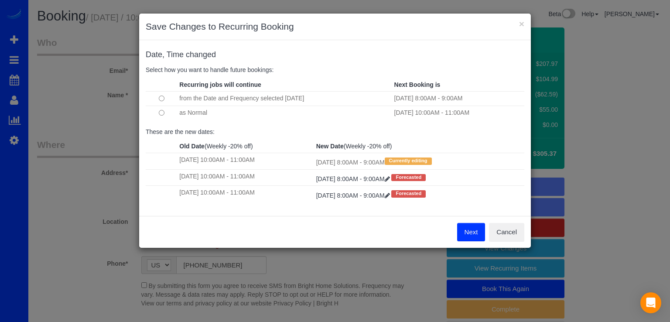
click at [156, 112] on td at bounding box center [161, 113] width 31 height 14
click at [480, 235] on button "Next" at bounding box center [471, 232] width 28 height 18
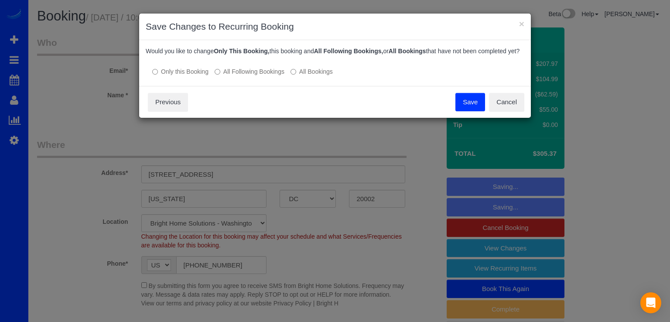
click at [472, 111] on button "Save" at bounding box center [471, 102] width 30 height 18
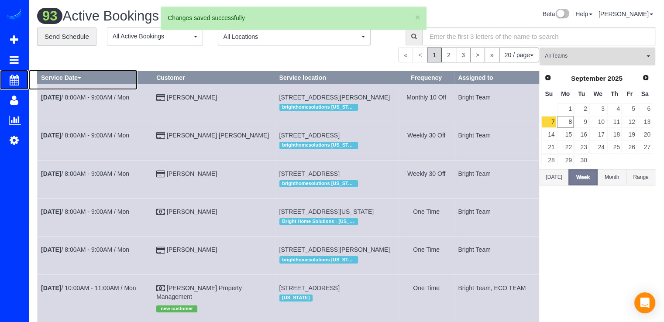
click at [48, 85] on span "Scheduler" at bounding box center [82, 80] width 109 height 20
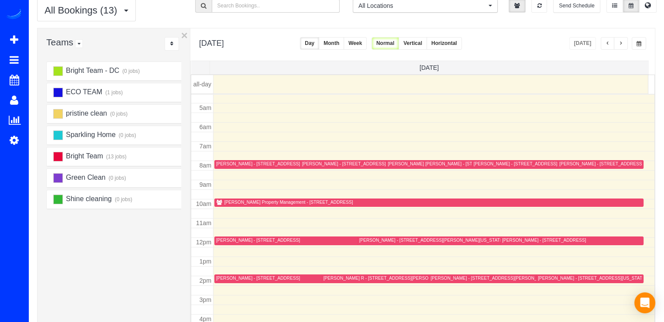
scroll to position [44, 0]
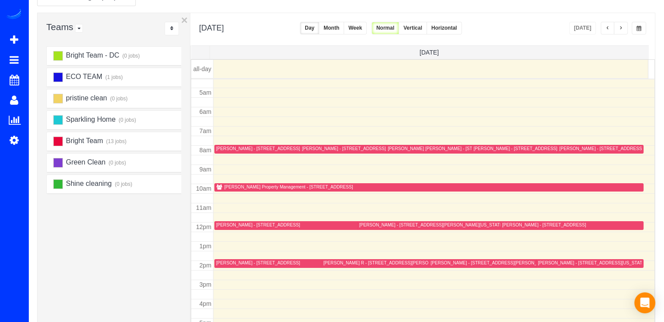
click at [621, 29] on span "button" at bounding box center [621, 28] width 4 height 5
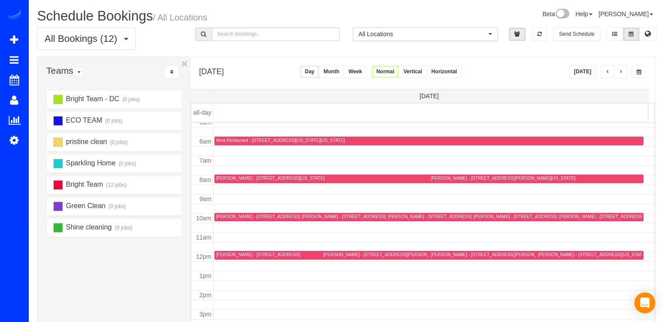
scroll to position [87, 0]
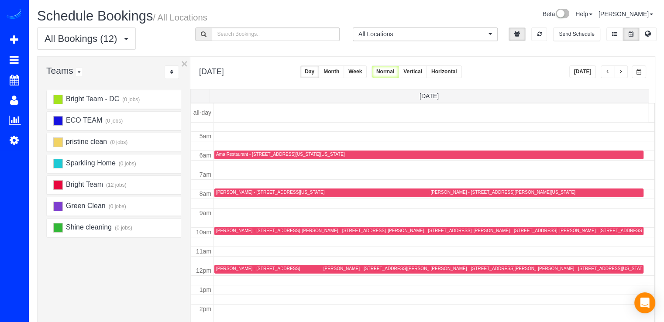
click at [621, 73] on span "button" at bounding box center [621, 71] width 4 height 5
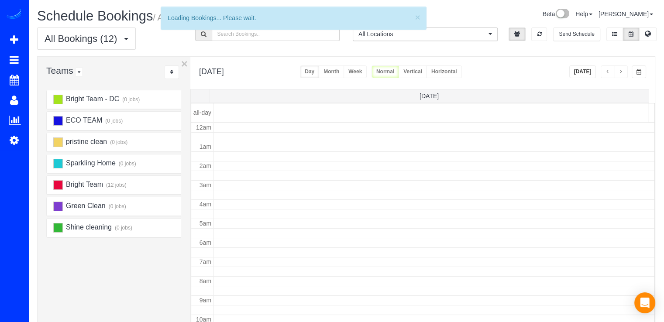
scroll to position [115, 0]
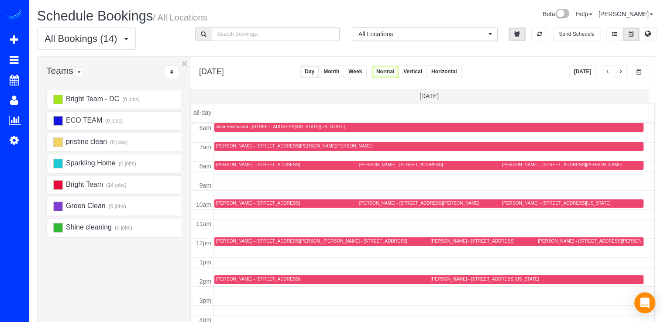
click at [621, 73] on span "button" at bounding box center [621, 71] width 4 height 5
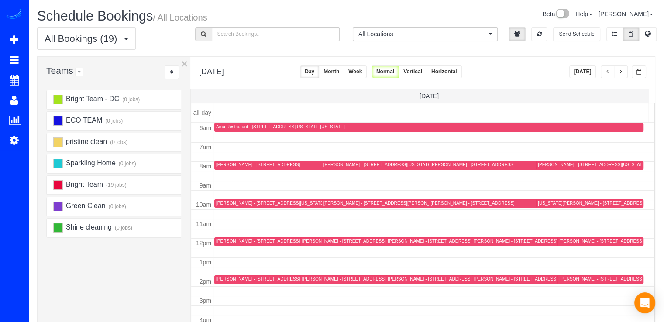
click at [625, 73] on button "button" at bounding box center [621, 71] width 14 height 13
click at [607, 70] on span "button" at bounding box center [607, 71] width 4 height 5
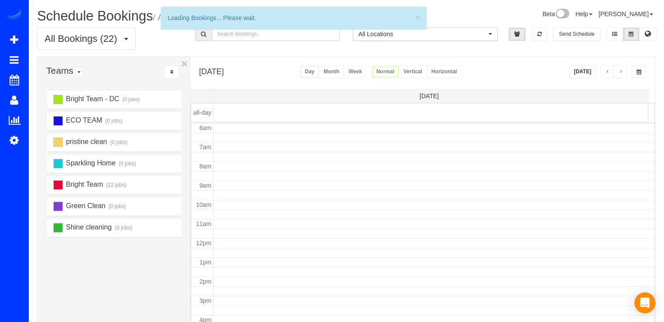
click at [607, 70] on span "button" at bounding box center [607, 71] width 4 height 5
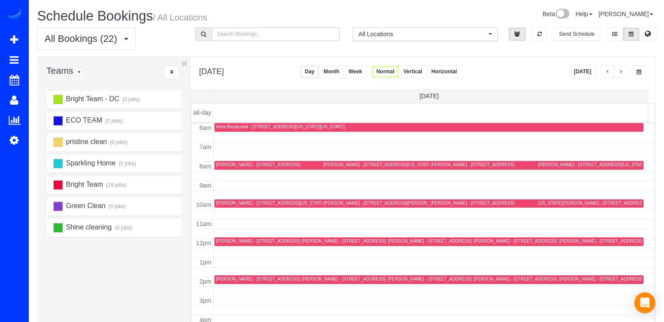
click at [607, 70] on span "button" at bounding box center [607, 71] width 4 height 5
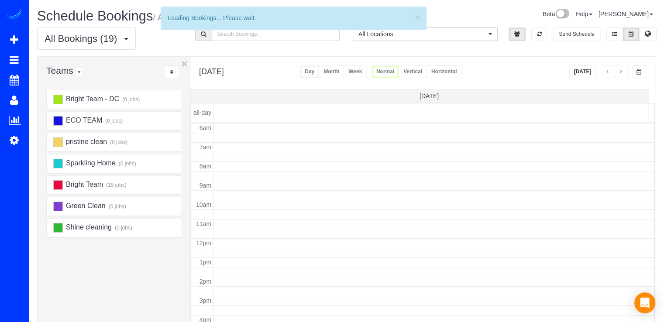
click at [592, 70] on button "[DATE]" at bounding box center [582, 71] width 27 height 13
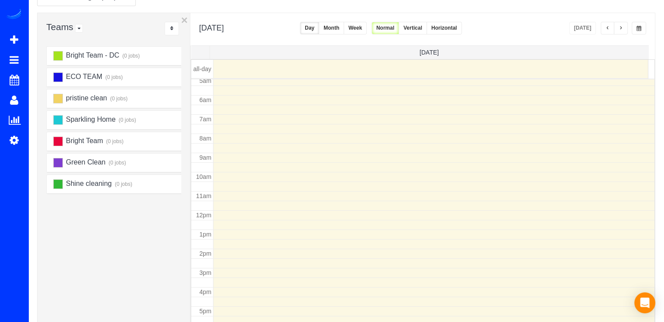
scroll to position [86, 0]
